Goal: Information Seeking & Learning: Learn about a topic

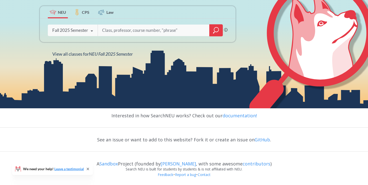
scroll to position [96, 0]
click at [85, 31] on div "Fall 2025 Semester" at bounding box center [70, 31] width 36 height 6
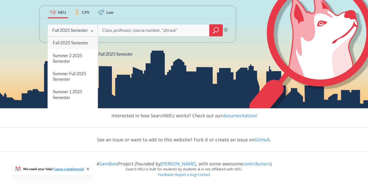
click at [79, 42] on span "Fall 2025 Semester" at bounding box center [71, 42] width 36 height 5
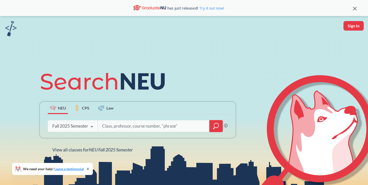
click at [131, 123] on input "search" at bounding box center [154, 126] width 104 height 11
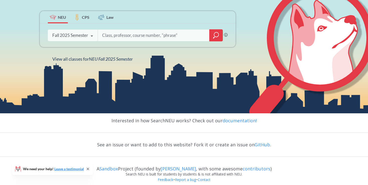
scroll to position [96, 0]
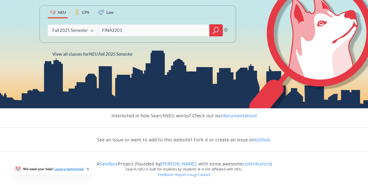
type input "FINA2201"
click at [213, 30] on icon "magnifying glass" at bounding box center [216, 30] width 6 height 7
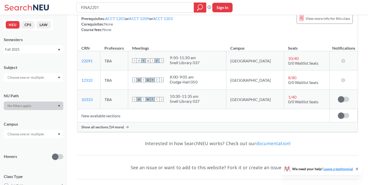
scroll to position [70, 0]
click at [169, 129] on div "Show all sections (14 more)" at bounding box center [217, 127] width 280 height 10
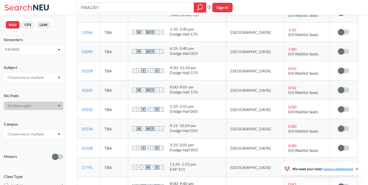
scroll to position [157, 0]
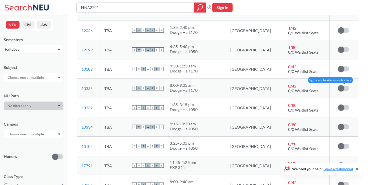
click at [339, 87] on span at bounding box center [341, 88] width 6 height 6
click at [338, 86] on input "checkbox" at bounding box center [338, 86] width 0 height 0
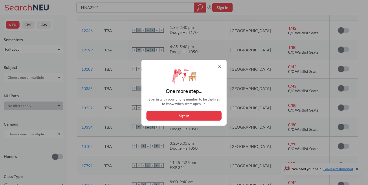
click at [206, 114] on button "Sign in" at bounding box center [183, 116] width 75 height 10
select select "US"
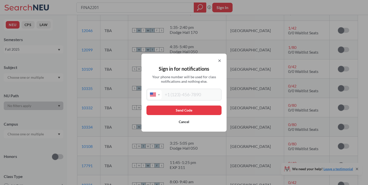
click at [199, 88] on div "Sign in for notifications Your phone number will be used for class notification…" at bounding box center [183, 93] width 85 height 78
click at [198, 92] on input "tel" at bounding box center [191, 94] width 59 height 9
type input "[PHONE_NUMBER]"
click at [195, 110] on button "Send Code" at bounding box center [183, 110] width 75 height 10
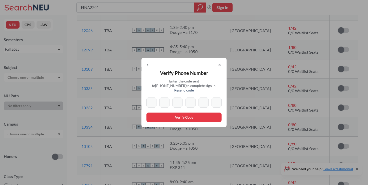
type input "1"
type input "0"
type input "7"
type input "4"
type input "9"
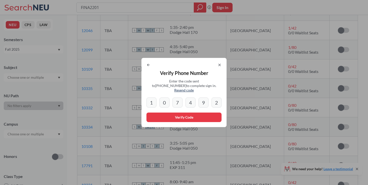
type input "2"
click at [199, 115] on button "Verify Code" at bounding box center [183, 117] width 75 height 10
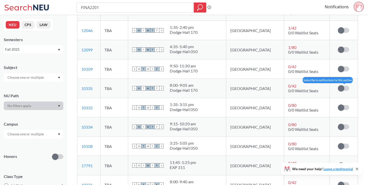
click at [344, 88] on label at bounding box center [343, 88] width 11 height 5
click at [338, 86] on input "checkbox" at bounding box center [338, 86] width 0 height 0
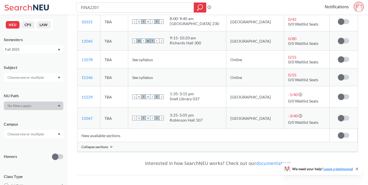
scroll to position [315, 0]
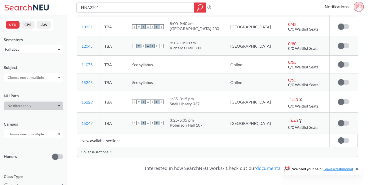
click at [342, 139] on span at bounding box center [341, 140] width 6 height 6
click at [338, 138] on input "checkbox" at bounding box center [338, 138] width 0 height 0
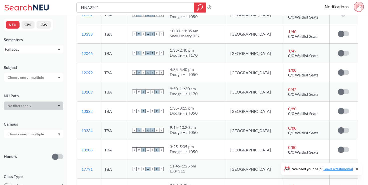
scroll to position [155, 0]
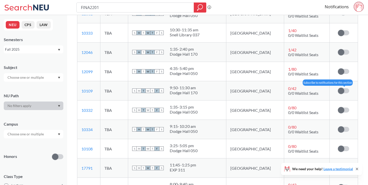
click at [341, 89] on span at bounding box center [341, 91] width 6 height 6
click at [338, 88] on input "checkbox" at bounding box center [338, 88] width 0 height 0
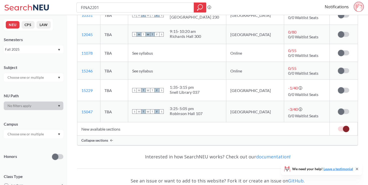
scroll to position [330, 0]
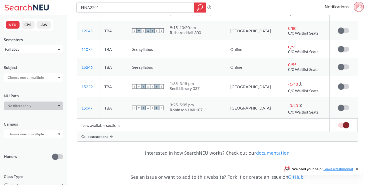
click at [359, 9] on icon at bounding box center [359, 8] width 6 height 8
click at [367, 6] on div "Notifications" at bounding box center [346, 8] width 43 height 12
click at [361, 6] on icon at bounding box center [361, 5] width 1 height 1
click at [12, 4] on icon at bounding box center [27, 8] width 47 height 10
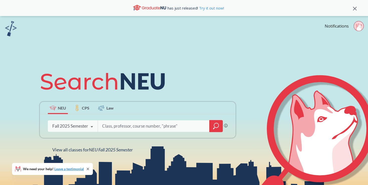
click at [356, 24] on circle at bounding box center [359, 26] width 10 height 10
click at [355, 9] on icon at bounding box center [355, 9] width 4 height 4
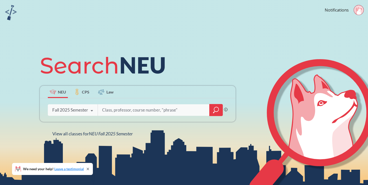
scroll to position [80, 0]
